Goal: Answer question/provide support

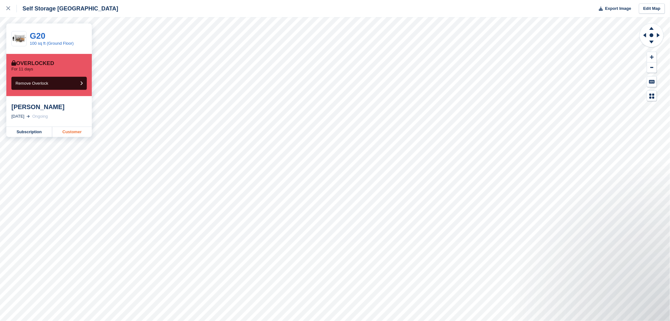
click at [82, 130] on link "Customer" at bounding box center [72, 132] width 40 height 10
click at [81, 134] on link "Customer" at bounding box center [72, 132] width 40 height 10
click at [78, 131] on link "Customer" at bounding box center [72, 132] width 40 height 10
click at [83, 134] on link "Customer" at bounding box center [72, 132] width 40 height 10
click at [78, 137] on link "Customer" at bounding box center [72, 132] width 40 height 10
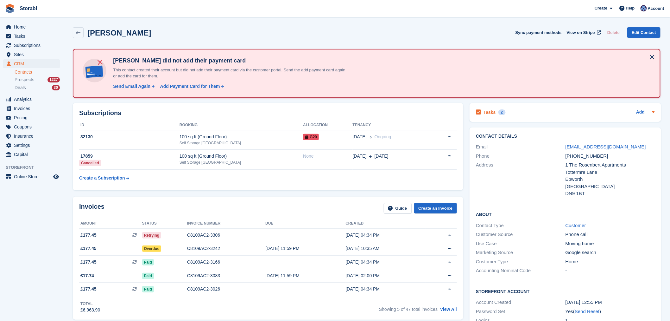
click at [522, 109] on div "Tasks 2 Add" at bounding box center [565, 112] width 179 height 9
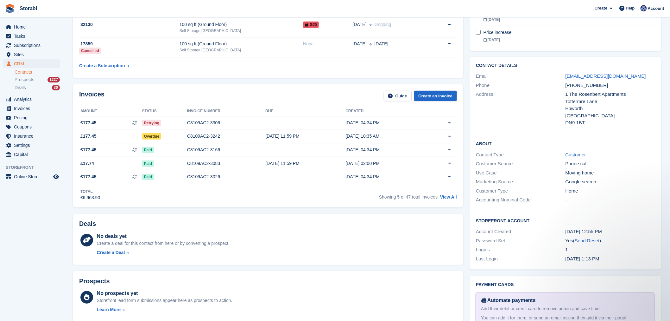
scroll to position [106, 0]
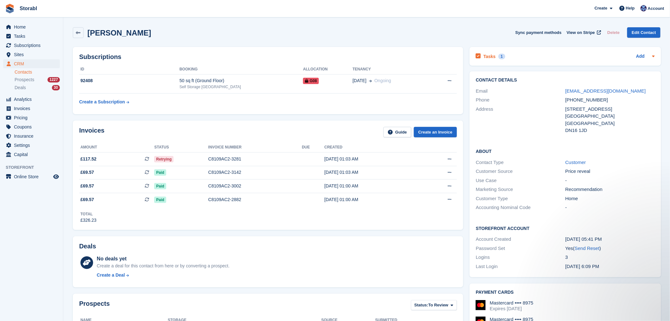
click at [522, 57] on div "Tasks 1 Add" at bounding box center [565, 56] width 179 height 9
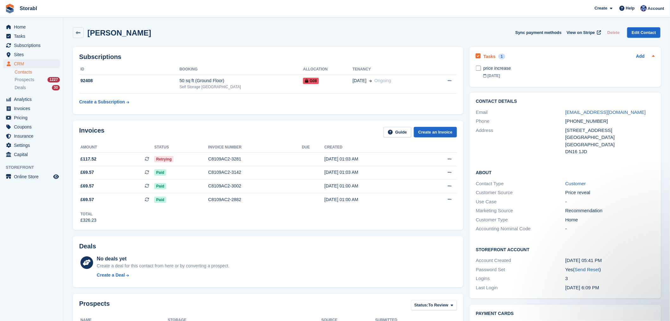
click at [530, 55] on div "Tasks 1 Add" at bounding box center [565, 56] width 179 height 9
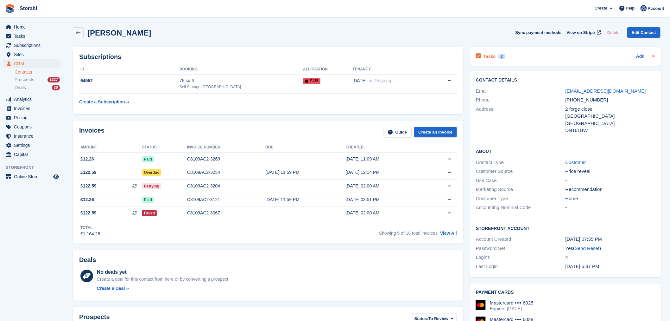
click at [572, 57] on div "Tasks 2 Add" at bounding box center [565, 56] width 179 height 9
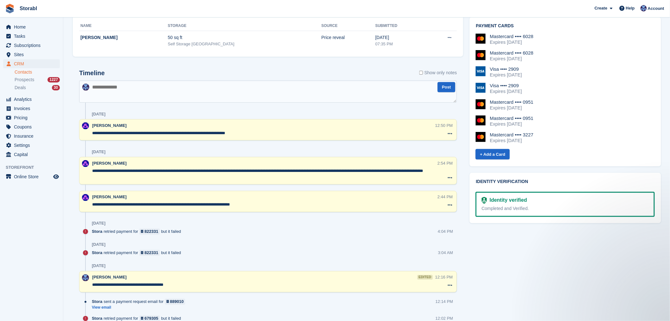
scroll to position [317, 0]
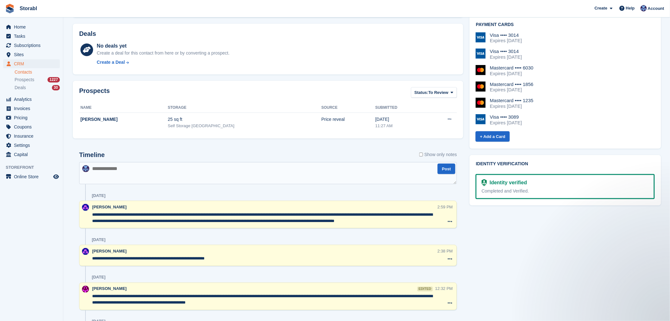
scroll to position [281, 0]
